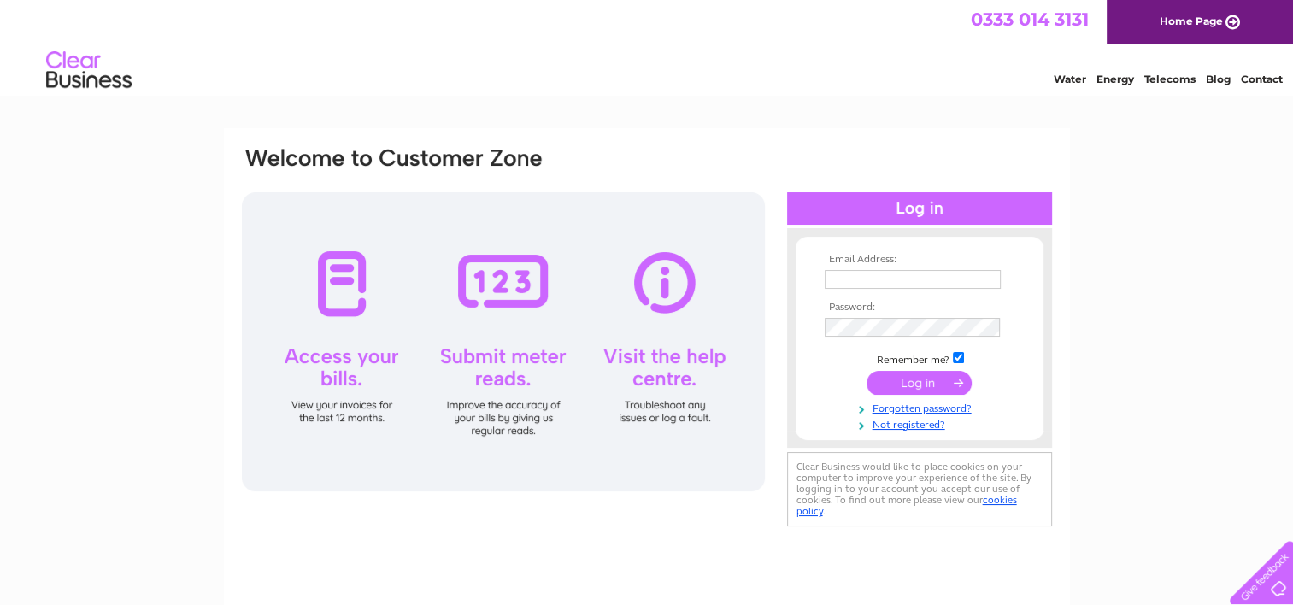
type input "[EMAIL_ADDRESS][DOMAIN_NAME]"
click at [919, 383] on input "submit" at bounding box center [919, 383] width 105 height 24
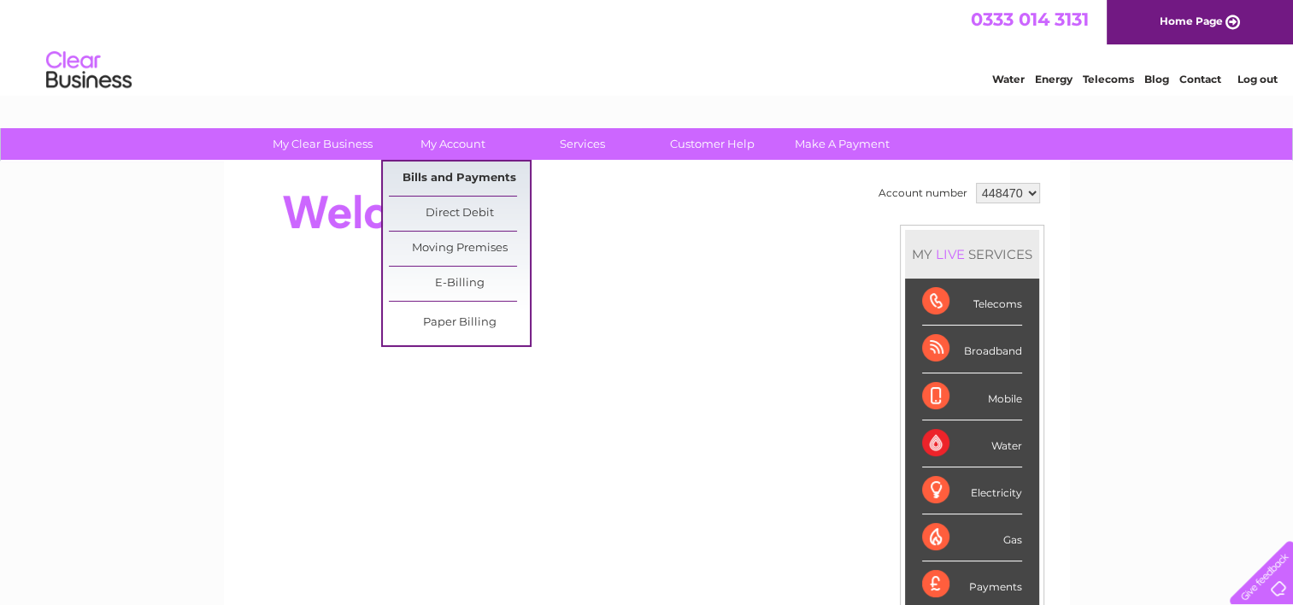
click at [454, 183] on link "Bills and Payments" at bounding box center [459, 179] width 141 height 34
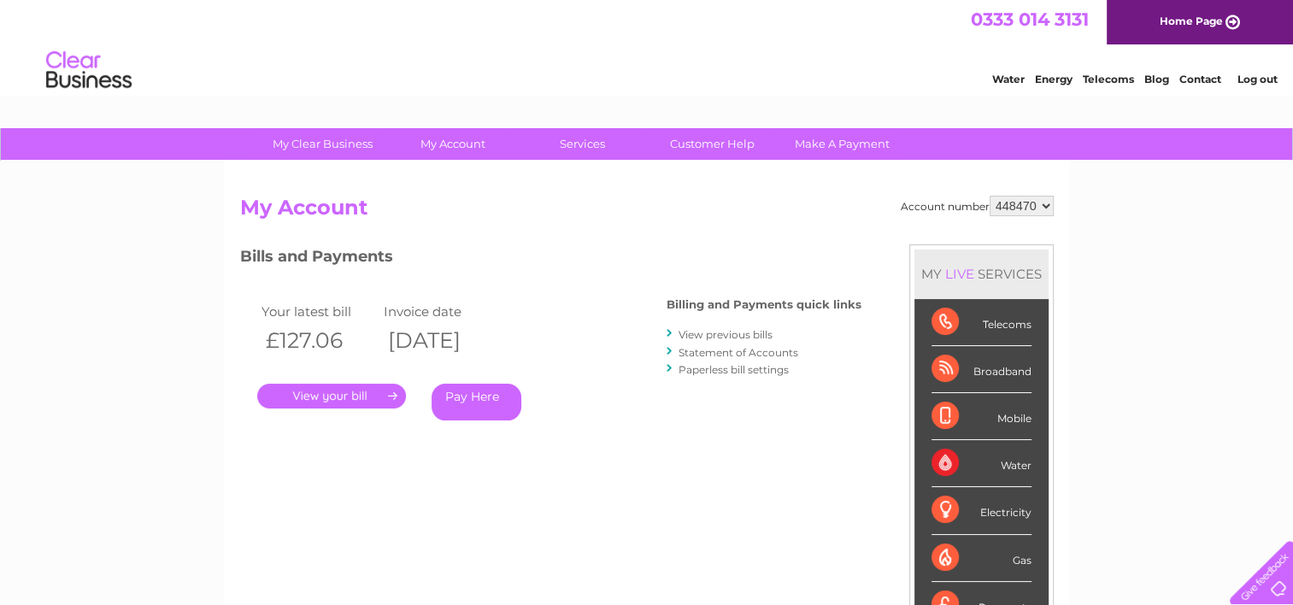
click at [366, 386] on link "." at bounding box center [331, 396] width 149 height 25
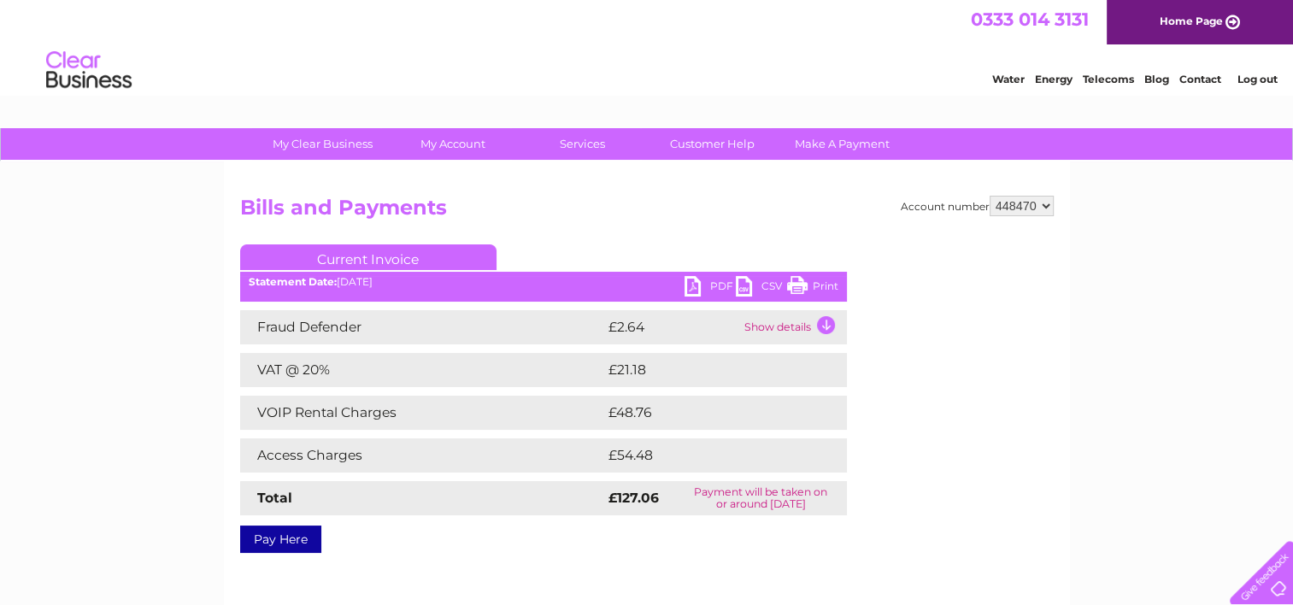
click at [706, 283] on link "PDF" at bounding box center [710, 288] width 51 height 25
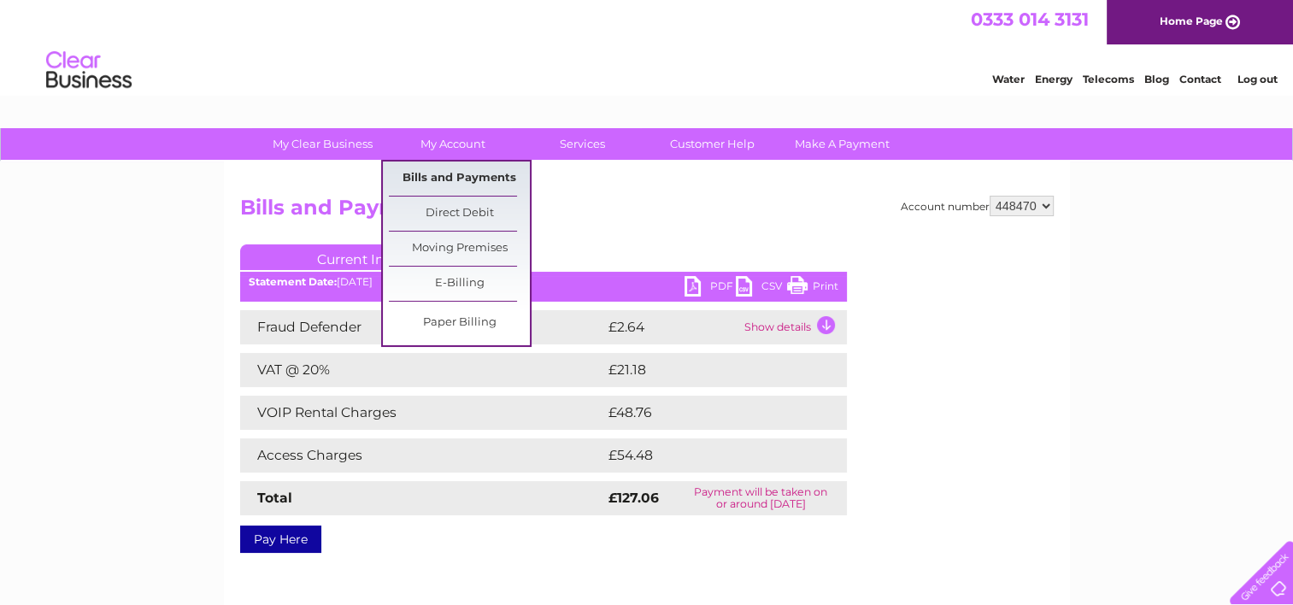
click at [441, 174] on link "Bills and Payments" at bounding box center [459, 179] width 141 height 34
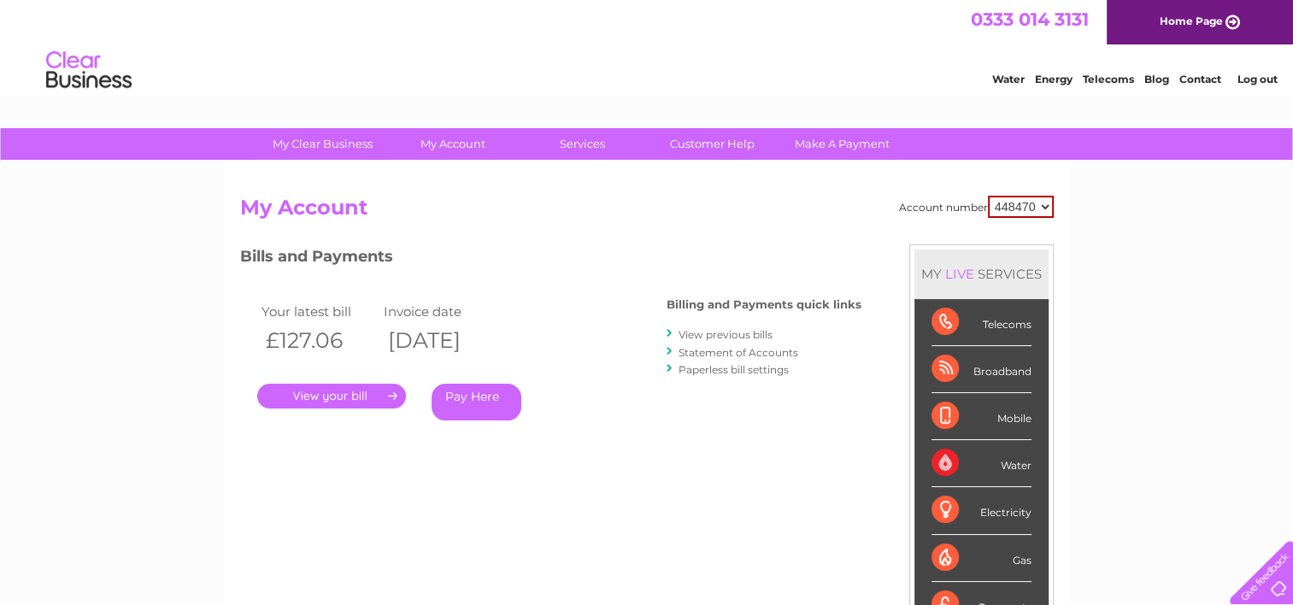
click at [705, 328] on link "View previous bills" at bounding box center [726, 334] width 94 height 13
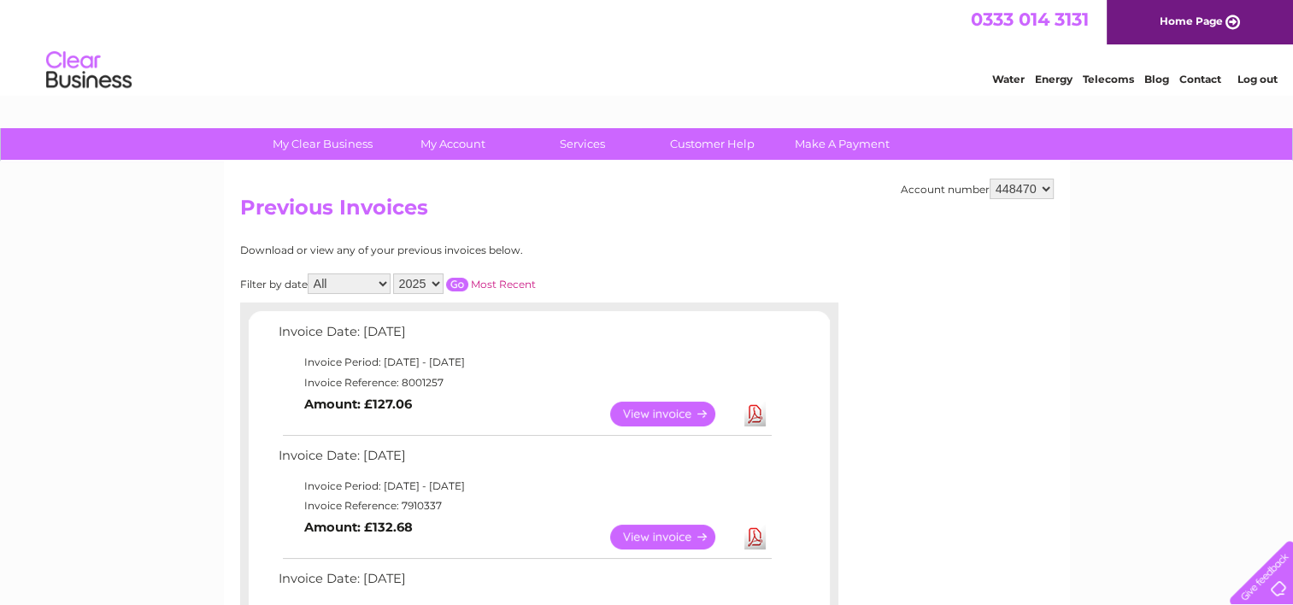
click at [690, 538] on link "View" at bounding box center [673, 537] width 126 height 25
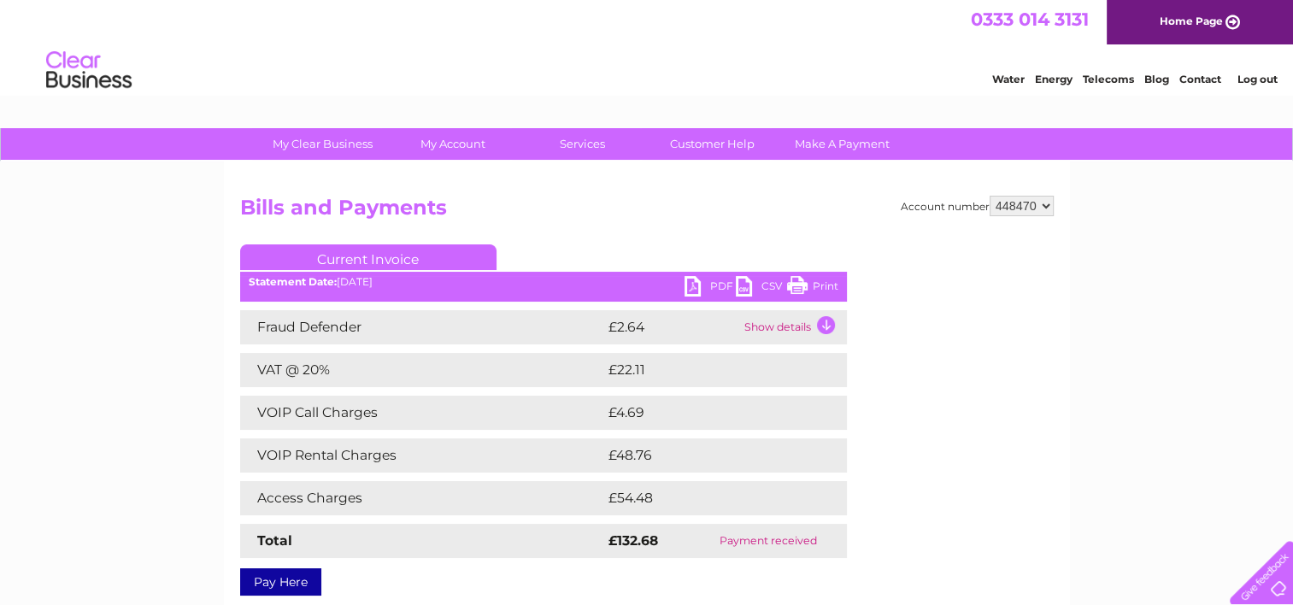
click at [705, 286] on link "PDF" at bounding box center [710, 288] width 51 height 25
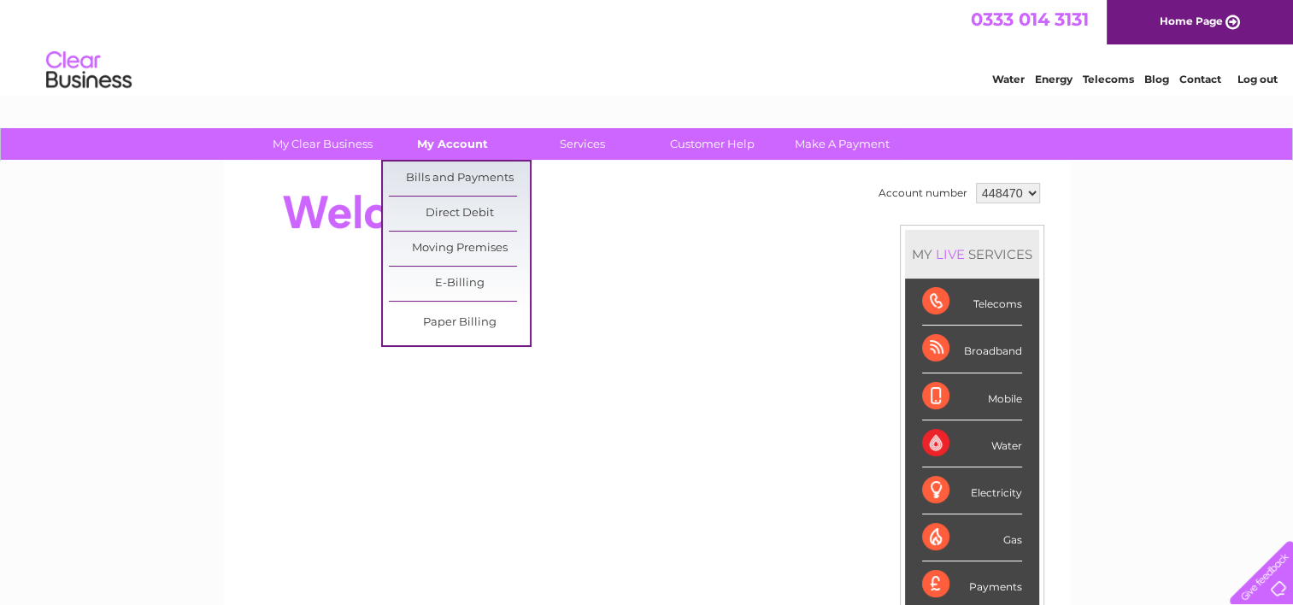
click at [465, 144] on link "My Account" at bounding box center [452, 144] width 141 height 32
click at [465, 171] on link "Bills and Payments" at bounding box center [459, 179] width 141 height 34
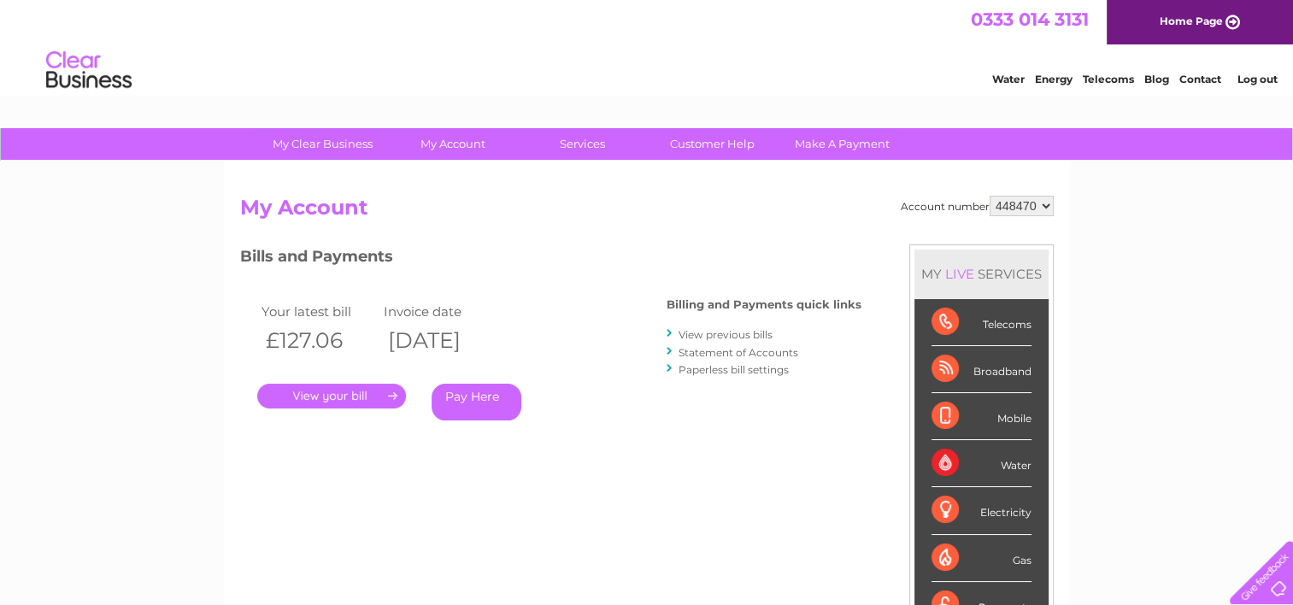
click at [1268, 75] on link "Log out" at bounding box center [1257, 79] width 40 height 13
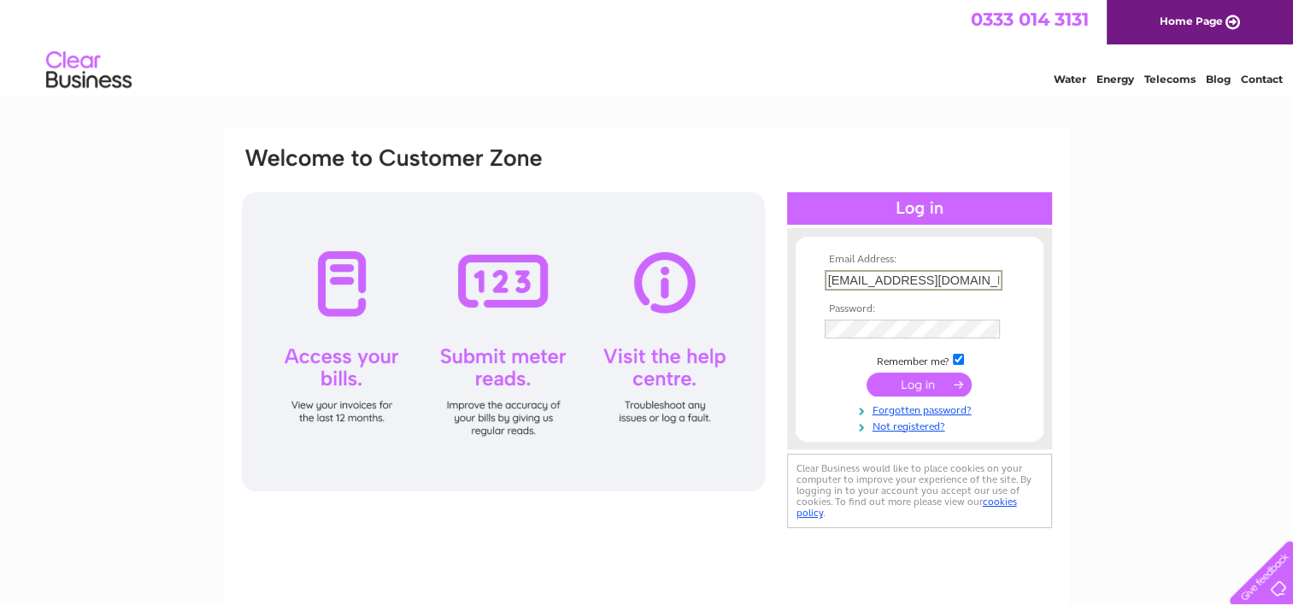
click at [938, 284] on input "[EMAIL_ADDRESS][DOMAIN_NAME]" at bounding box center [914, 280] width 178 height 21
click at [938, 284] on input "accounts@huddersfieldymca.co.uk" at bounding box center [914, 280] width 178 height 21
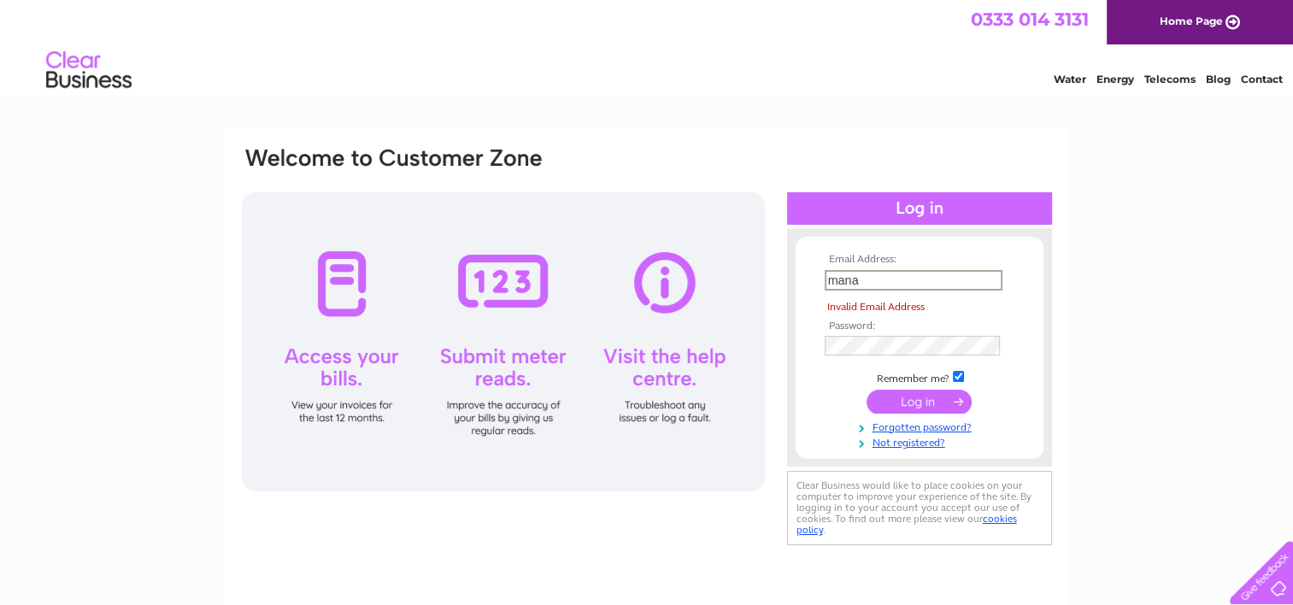
type input "[EMAIL_ADDRESS][DOMAIN_NAME]"
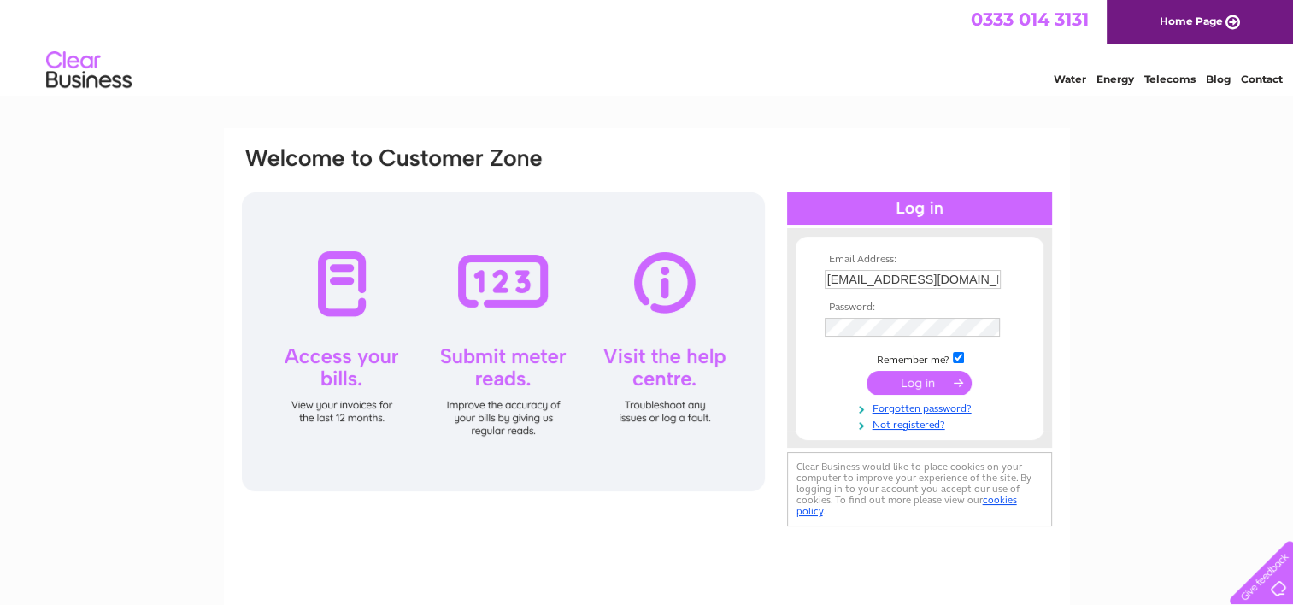
click at [906, 380] on input "submit" at bounding box center [919, 383] width 105 height 24
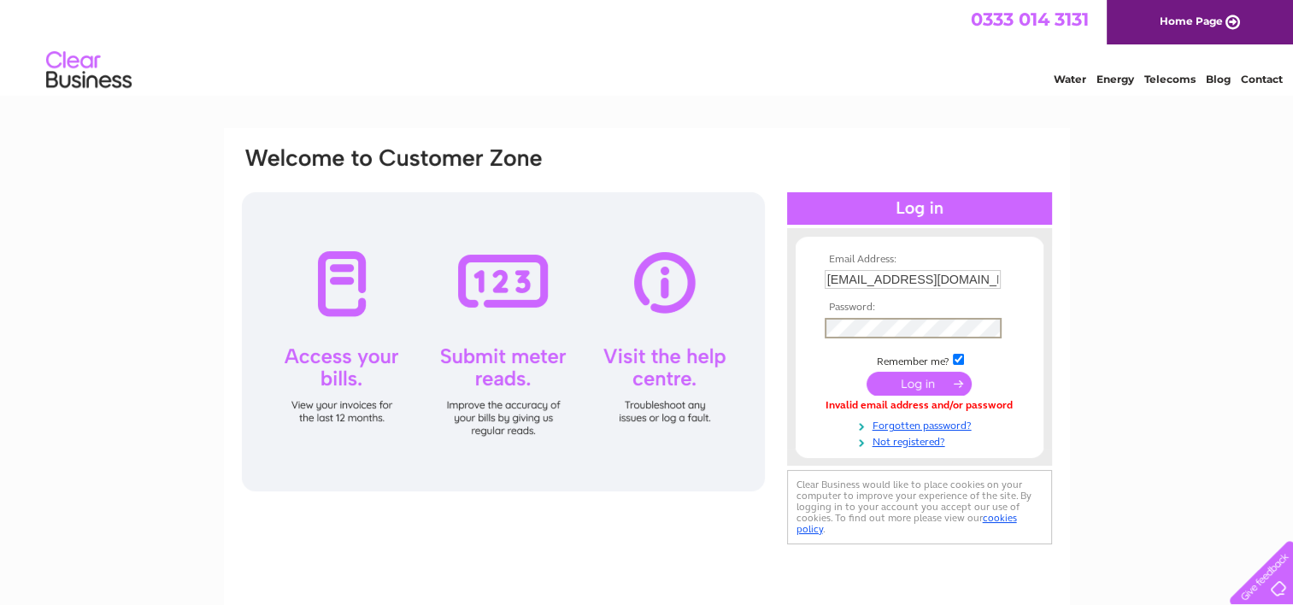
click at [808, 385] on form "Email Address: [EMAIL_ADDRESS][DOMAIN_NAME] Password:" at bounding box center [920, 351] width 248 height 195
click at [914, 383] on input "submit" at bounding box center [919, 383] width 105 height 24
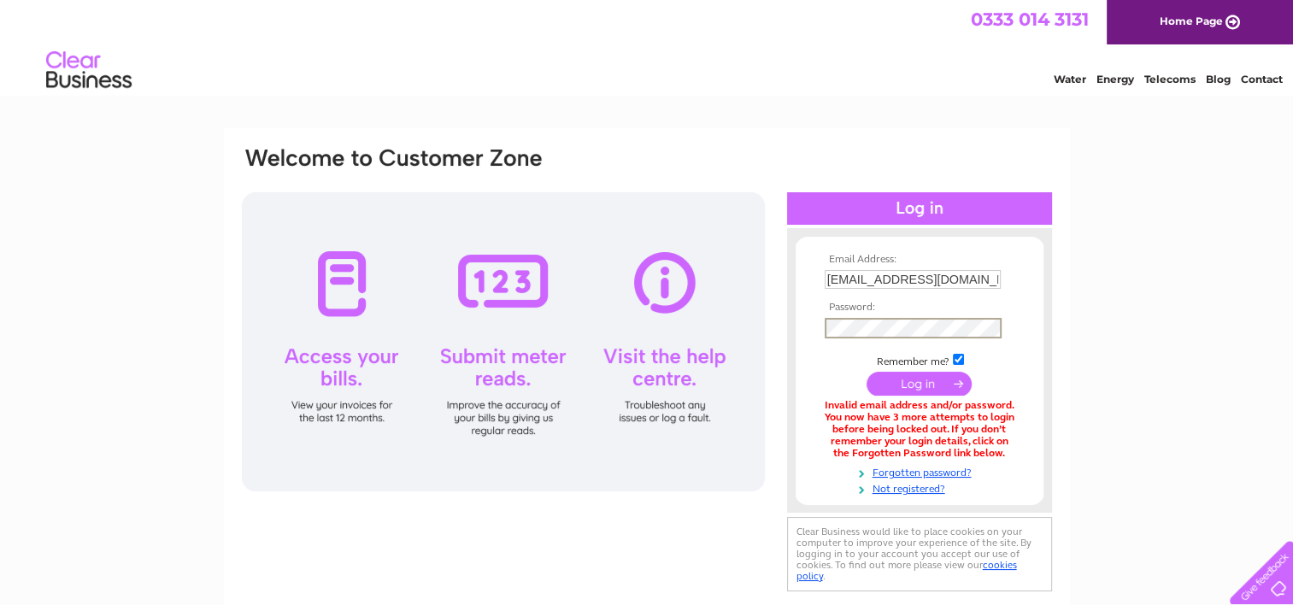
click at [897, 385] on input "submit" at bounding box center [919, 384] width 105 height 24
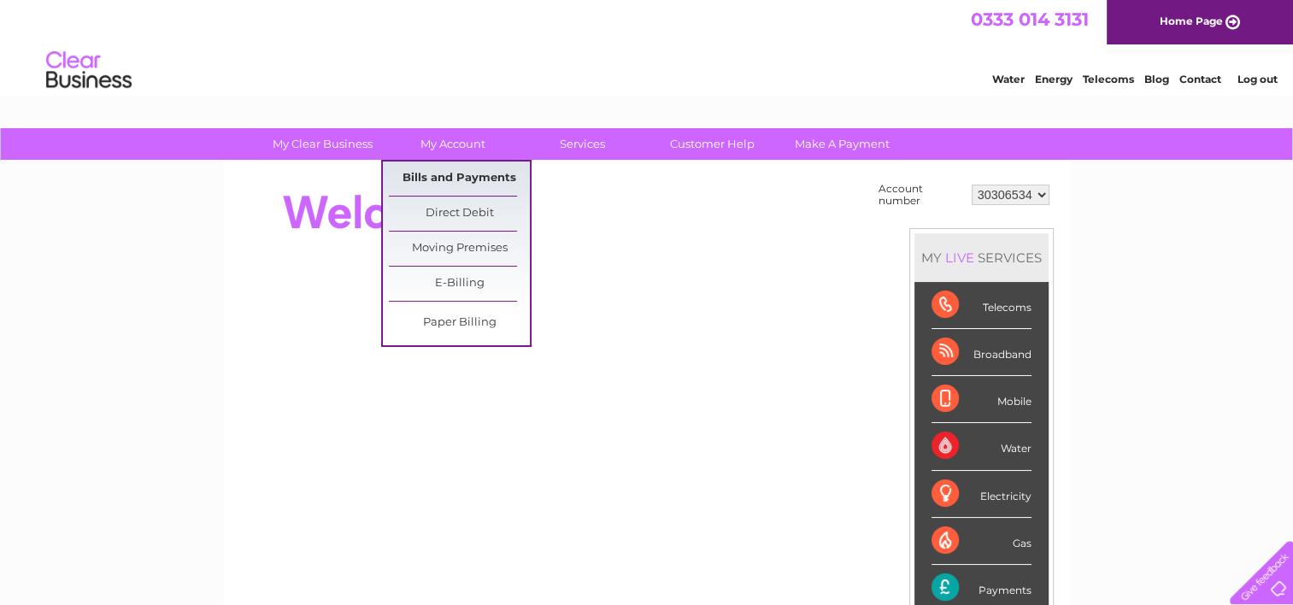
click at [456, 181] on link "Bills and Payments" at bounding box center [459, 179] width 141 height 34
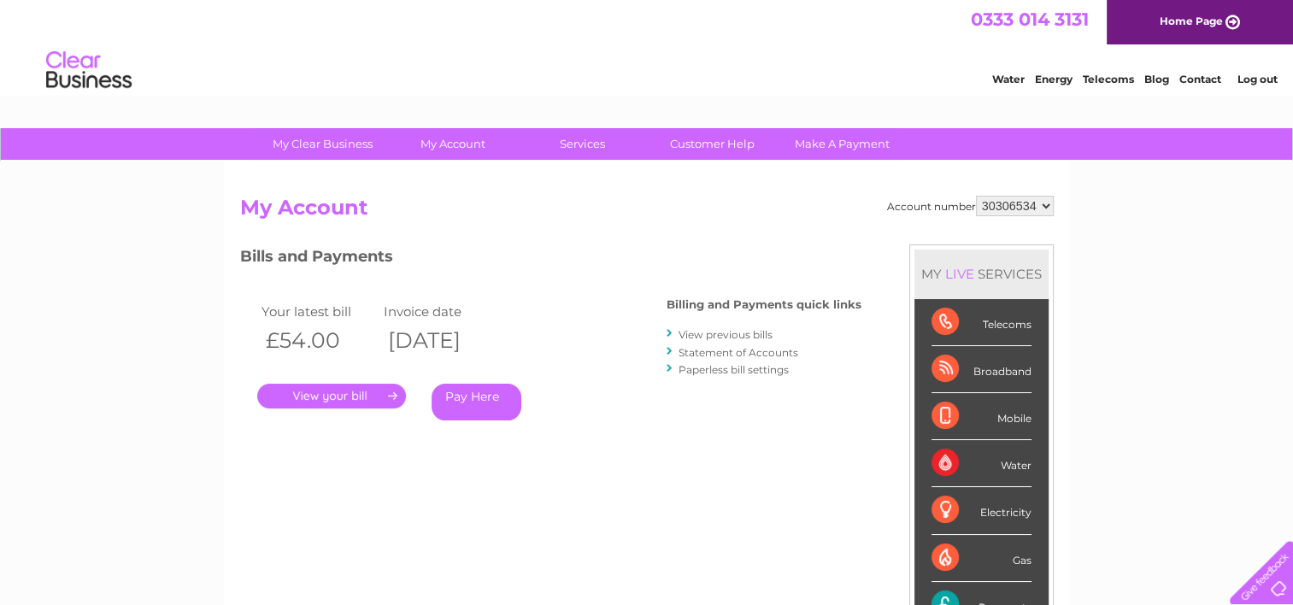
click at [379, 397] on link "." at bounding box center [331, 396] width 149 height 25
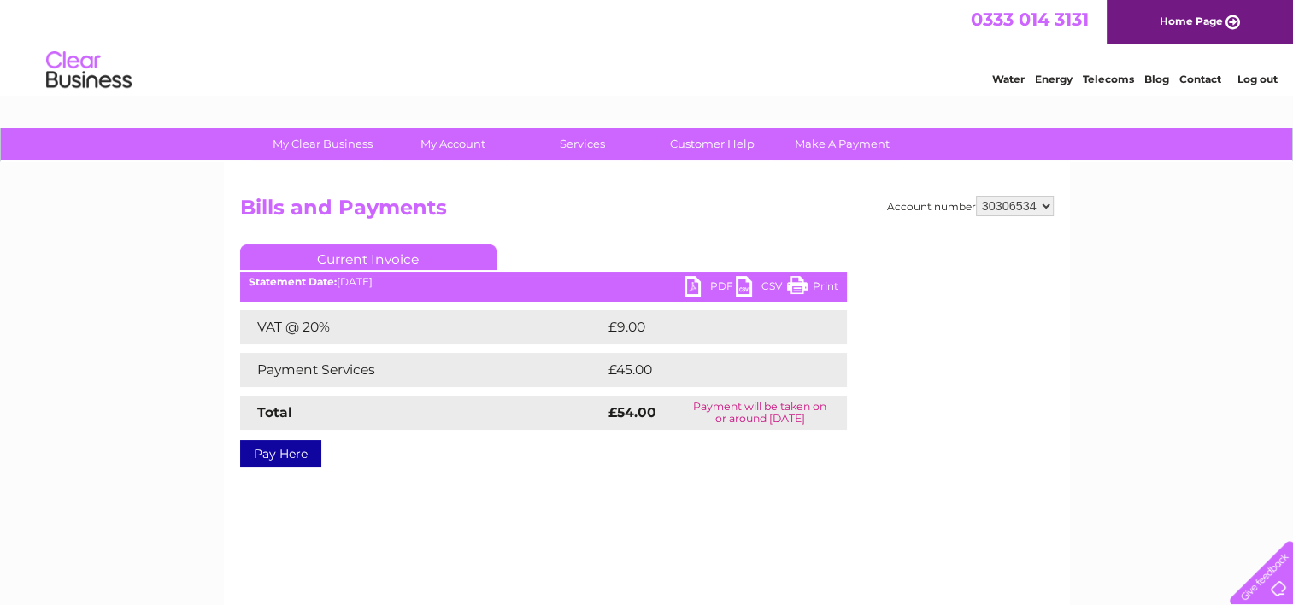
click at [714, 287] on link "PDF" at bounding box center [710, 288] width 51 height 25
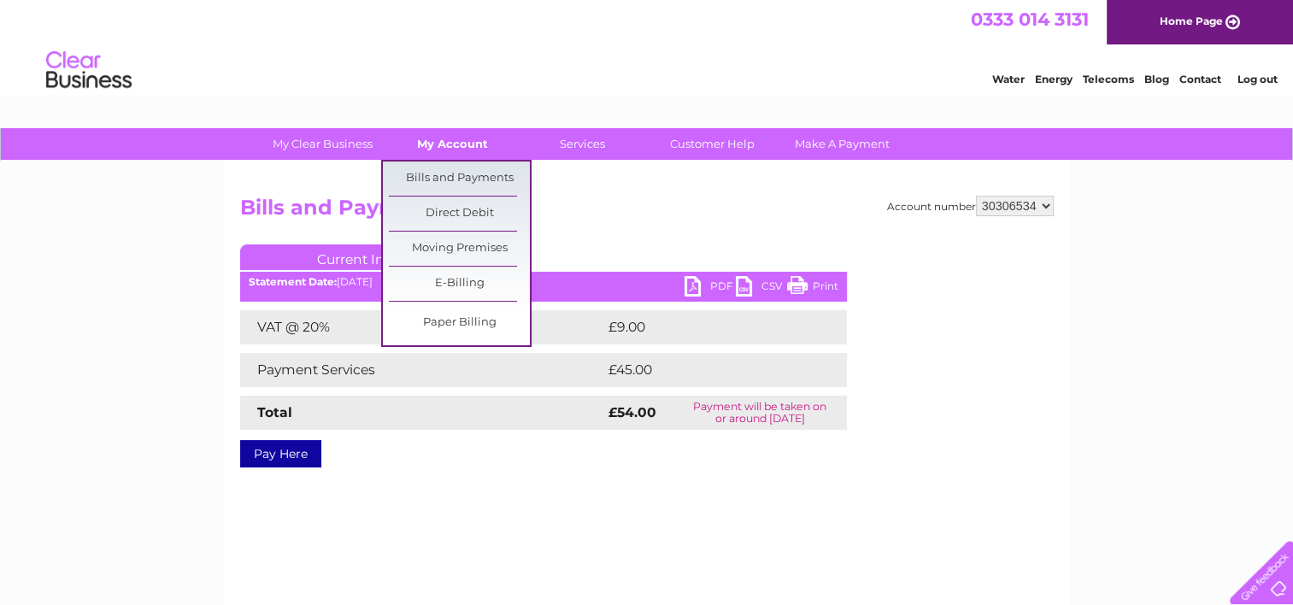
click at [468, 148] on link "My Account" at bounding box center [452, 144] width 141 height 32
click at [462, 171] on link "Bills and Payments" at bounding box center [459, 179] width 141 height 34
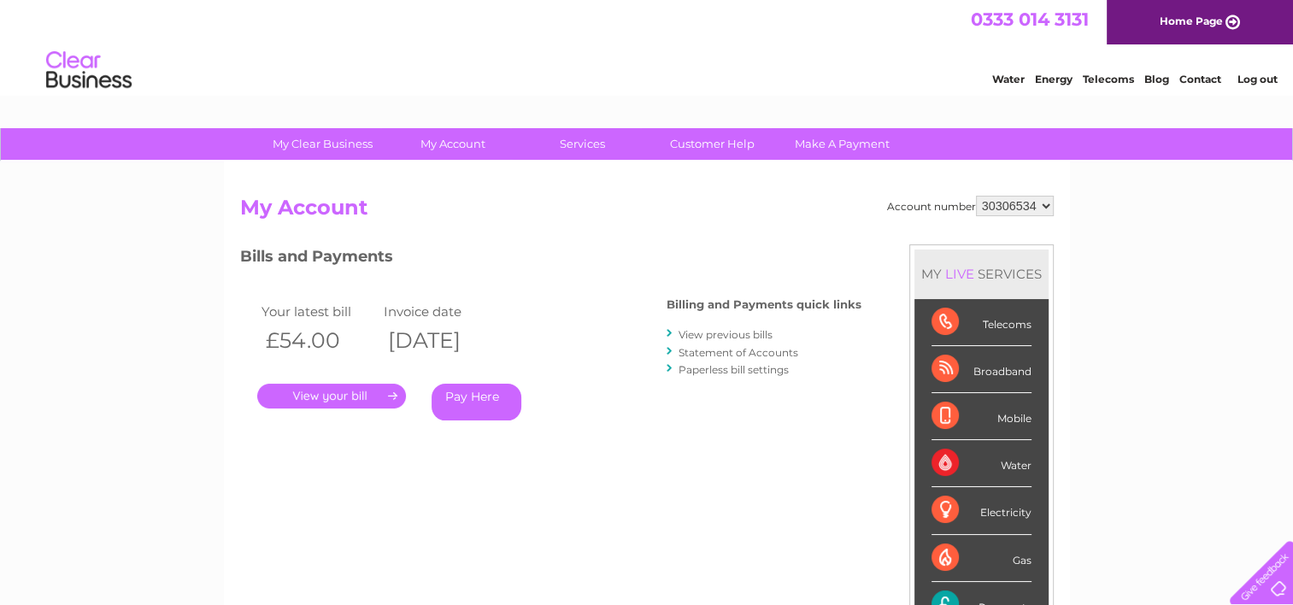
click at [709, 348] on link "Statement of Accounts" at bounding box center [739, 352] width 120 height 13
